Goal: Feedback & Contribution: Contribute content

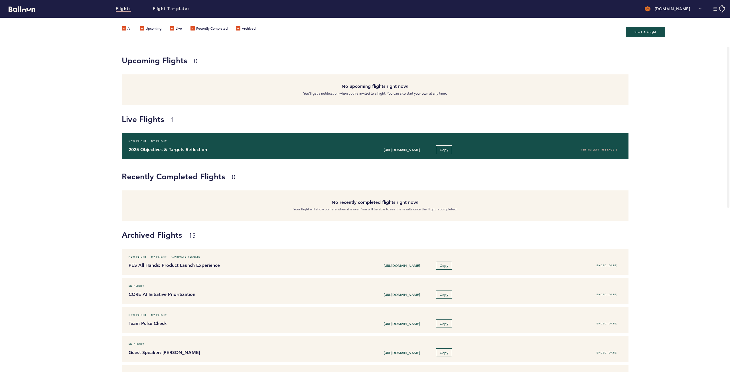
click at [201, 152] on h4 "2025 Objectives & Targets Reflection" at bounding box center [229, 149] width 201 height 7
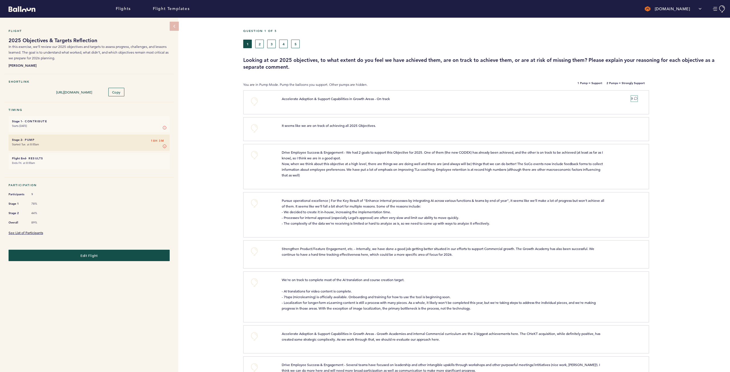
click at [635, 98] on icon at bounding box center [635, 98] width 3 height 3
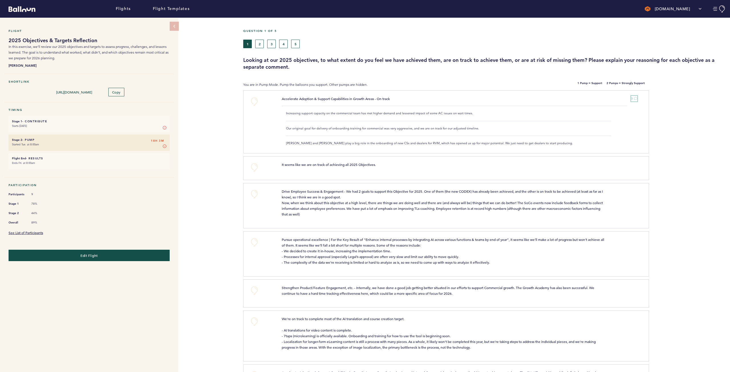
click at [636, 98] on icon at bounding box center [635, 98] width 3 height 3
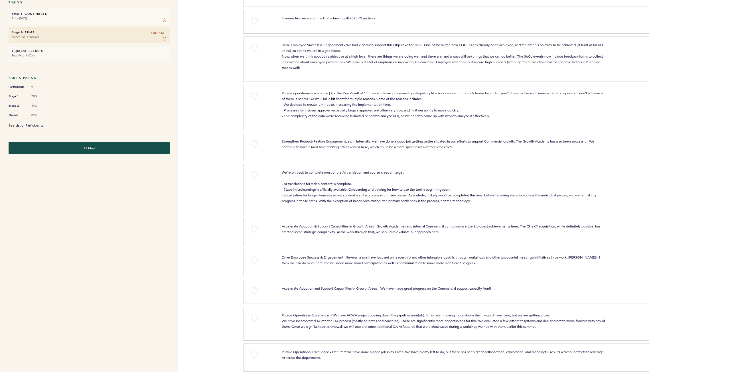
scroll to position [107, 0]
click at [255, 149] on button "+0" at bounding box center [254, 144] width 11 height 11
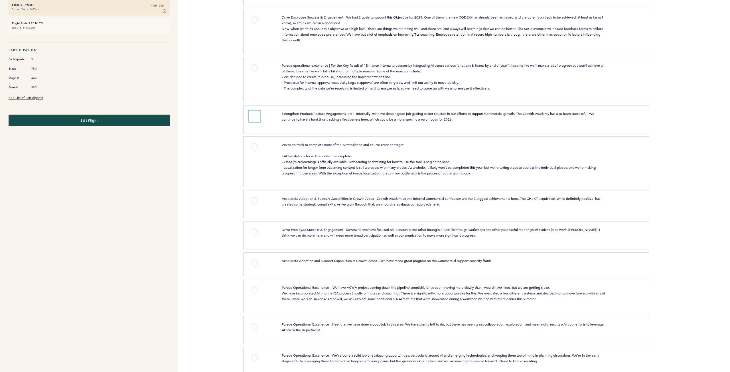
scroll to position [136, 0]
click at [255, 207] on button "+0" at bounding box center [254, 200] width 11 height 11
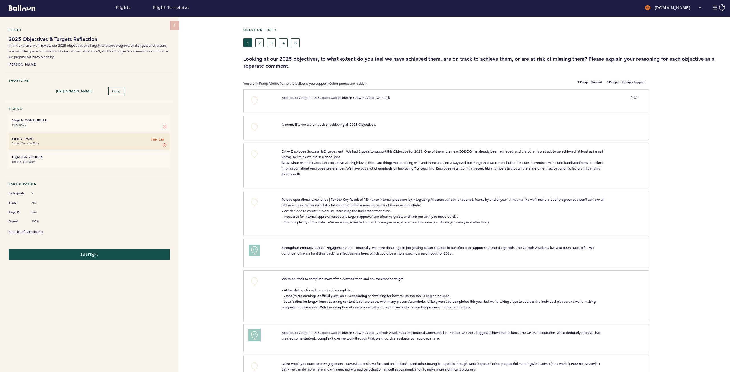
scroll to position [1, 0]
click at [258, 41] on button "2" at bounding box center [259, 43] width 9 height 9
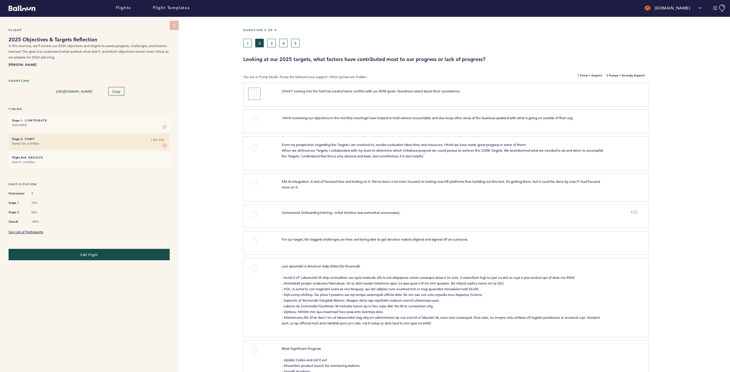
click at [255, 93] on button "+0" at bounding box center [254, 93] width 11 height 11
click at [251, 118] on button "+0" at bounding box center [254, 120] width 11 height 11
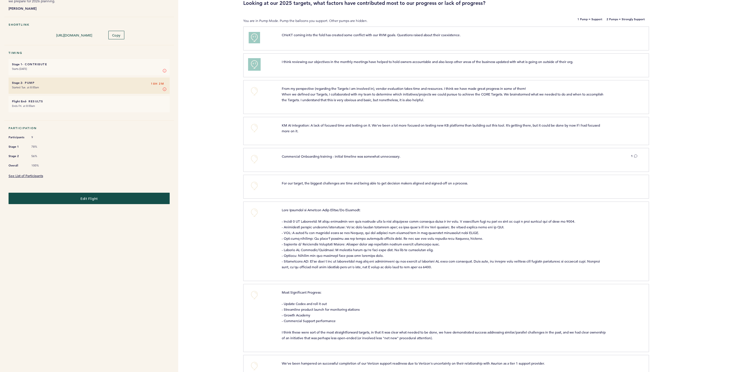
scroll to position [57, 0]
click at [633, 157] on button "1" at bounding box center [634, 156] width 6 height 6
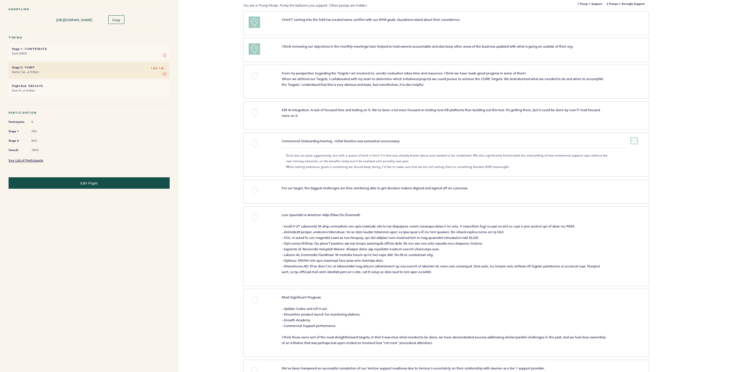
scroll to position [92, 0]
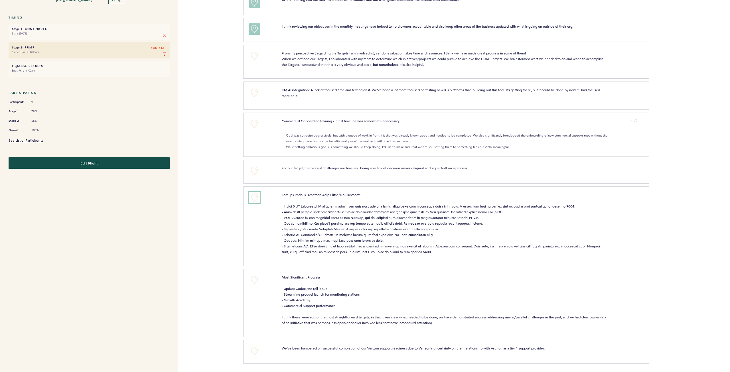
click at [257, 196] on button "+0" at bounding box center [254, 197] width 11 height 11
click at [257, 197] on button "+1" at bounding box center [254, 197] width 11 height 11
click at [255, 282] on button "+0" at bounding box center [254, 279] width 11 height 11
click at [257, 350] on button "+0" at bounding box center [254, 351] width 11 height 11
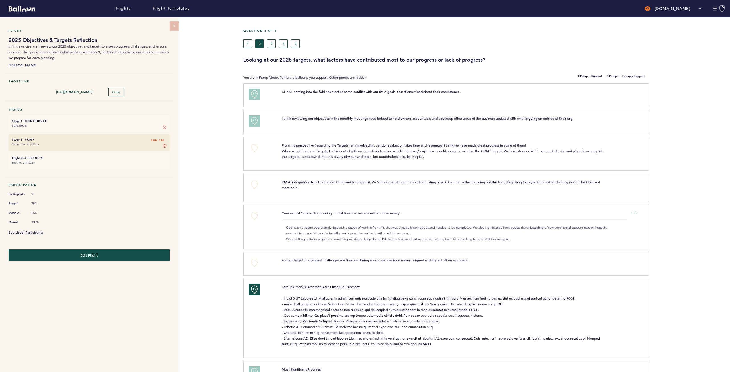
scroll to position [0, 0]
click at [273, 44] on button "3" at bounding box center [271, 44] width 9 height 9
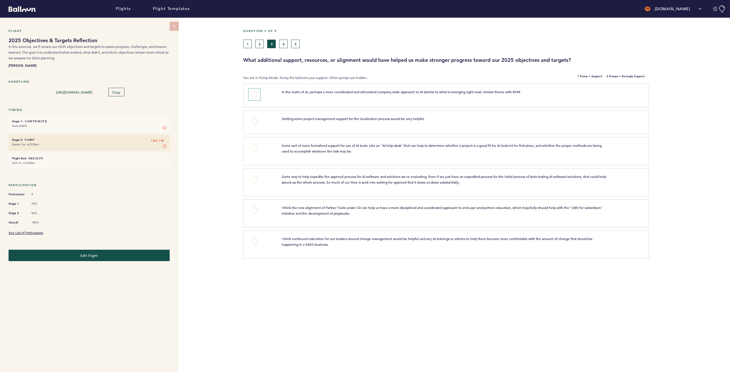
click at [253, 93] on button "+0" at bounding box center [254, 94] width 11 height 11
click at [255, 215] on button "+0" at bounding box center [254, 210] width 11 height 11
click at [255, 243] on button "+0" at bounding box center [254, 241] width 11 height 11
click at [255, 243] on span "+1" at bounding box center [255, 241] width 4 height 6
click at [283, 43] on button "4" at bounding box center [283, 44] width 9 height 9
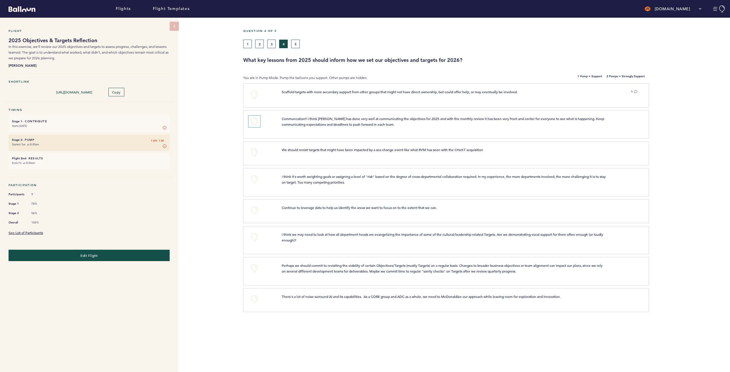
click at [254, 121] on button "+0" at bounding box center [254, 121] width 11 height 11
click at [250, 183] on button "+0" at bounding box center [254, 179] width 11 height 11
click at [253, 270] on button "+0" at bounding box center [254, 268] width 11 height 11
click at [256, 300] on button "+0" at bounding box center [254, 299] width 11 height 11
click at [297, 45] on button "5" at bounding box center [295, 44] width 9 height 9
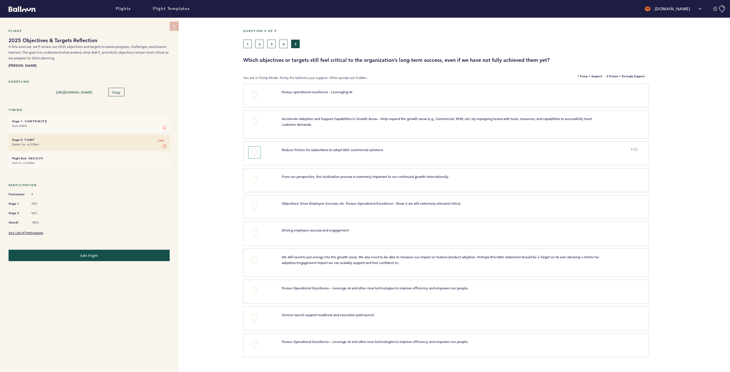
click at [256, 149] on button "+0" at bounding box center [254, 152] width 11 height 11
click at [256, 149] on span "+1" at bounding box center [255, 152] width 4 height 6
click at [253, 123] on button "+0" at bounding box center [254, 121] width 11 height 11
click at [253, 123] on span "+1" at bounding box center [255, 121] width 4 height 6
click at [250, 318] on button "+0" at bounding box center [254, 317] width 11 height 11
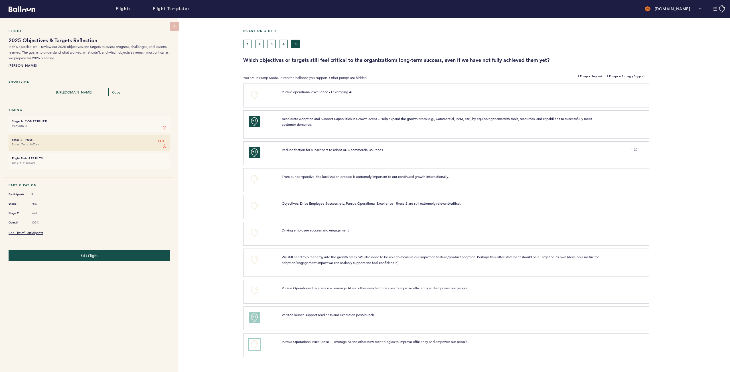
click at [251, 345] on button "+0" at bounding box center [254, 344] width 11 height 11
click at [251, 345] on button "+1" at bounding box center [254, 344] width 11 height 11
click at [258, 179] on button "+0" at bounding box center [254, 179] width 11 height 11
drag, startPoint x: 505, startPoint y: 54, endPoint x: 499, endPoint y: 57, distance: 6.8
click at [505, 54] on div "Question 5 of 5 1 2 3 4 5 Which objectives or targets still feel critical to th…" at bounding box center [486, 46] width 487 height 35
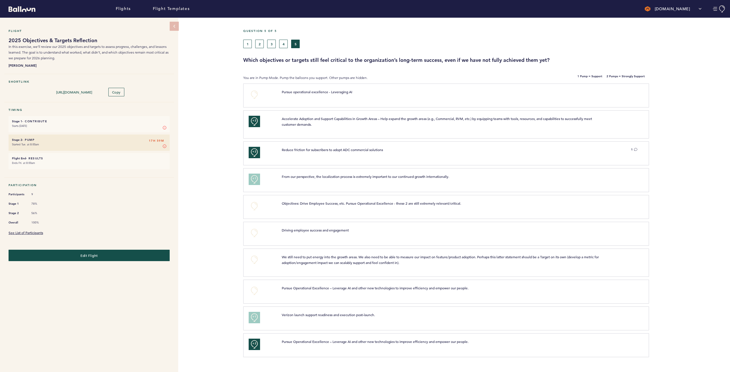
click at [221, 66] on div "Flight 2025 Objectives & Targets Reflection In this exercise, we’ll review our …" at bounding box center [365, 195] width 730 height 355
click at [26, 231] on link "See List of Participants" at bounding box center [26, 233] width 35 height 5
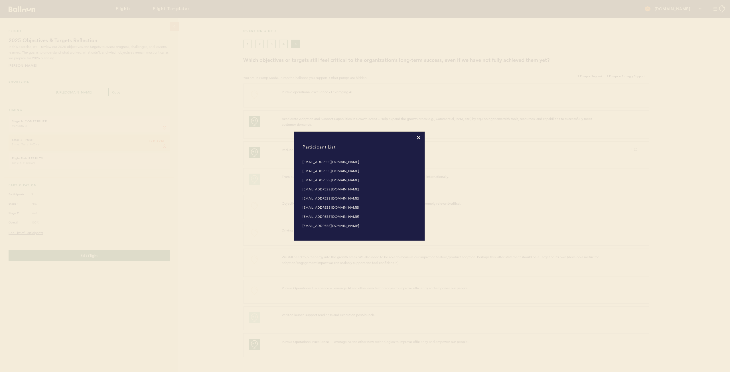
click at [417, 138] on div at bounding box center [359, 137] width 122 height 3
click at [420, 140] on h4 "Participant List" at bounding box center [359, 147] width 122 height 15
click at [419, 137] on icon at bounding box center [418, 137] width 3 height 3
